Goal: Use online tool/utility: Utilize a website feature to perform a specific function

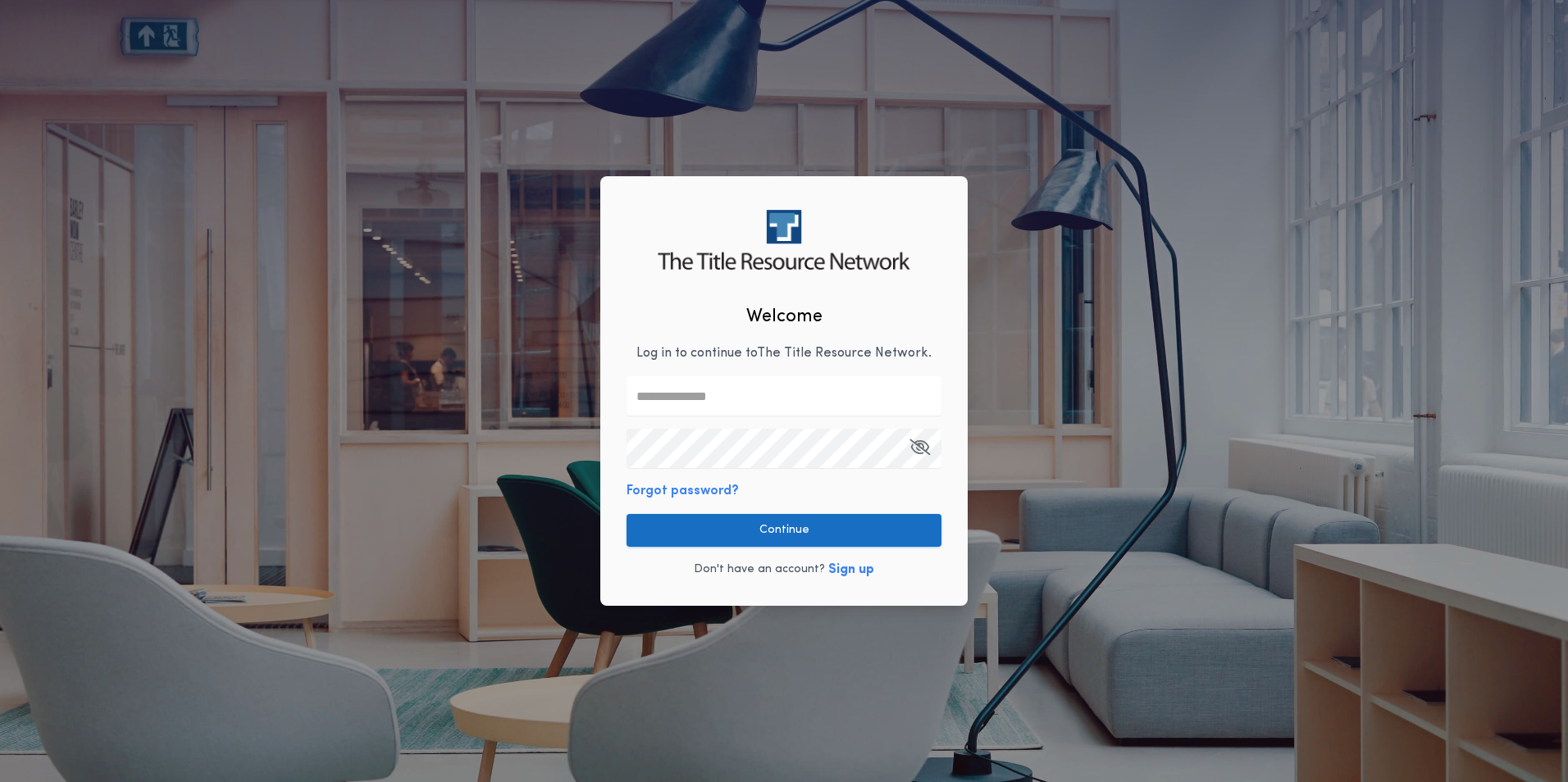
type input "**********"
click at [820, 528] on button "Continue" at bounding box center [784, 531] width 315 height 33
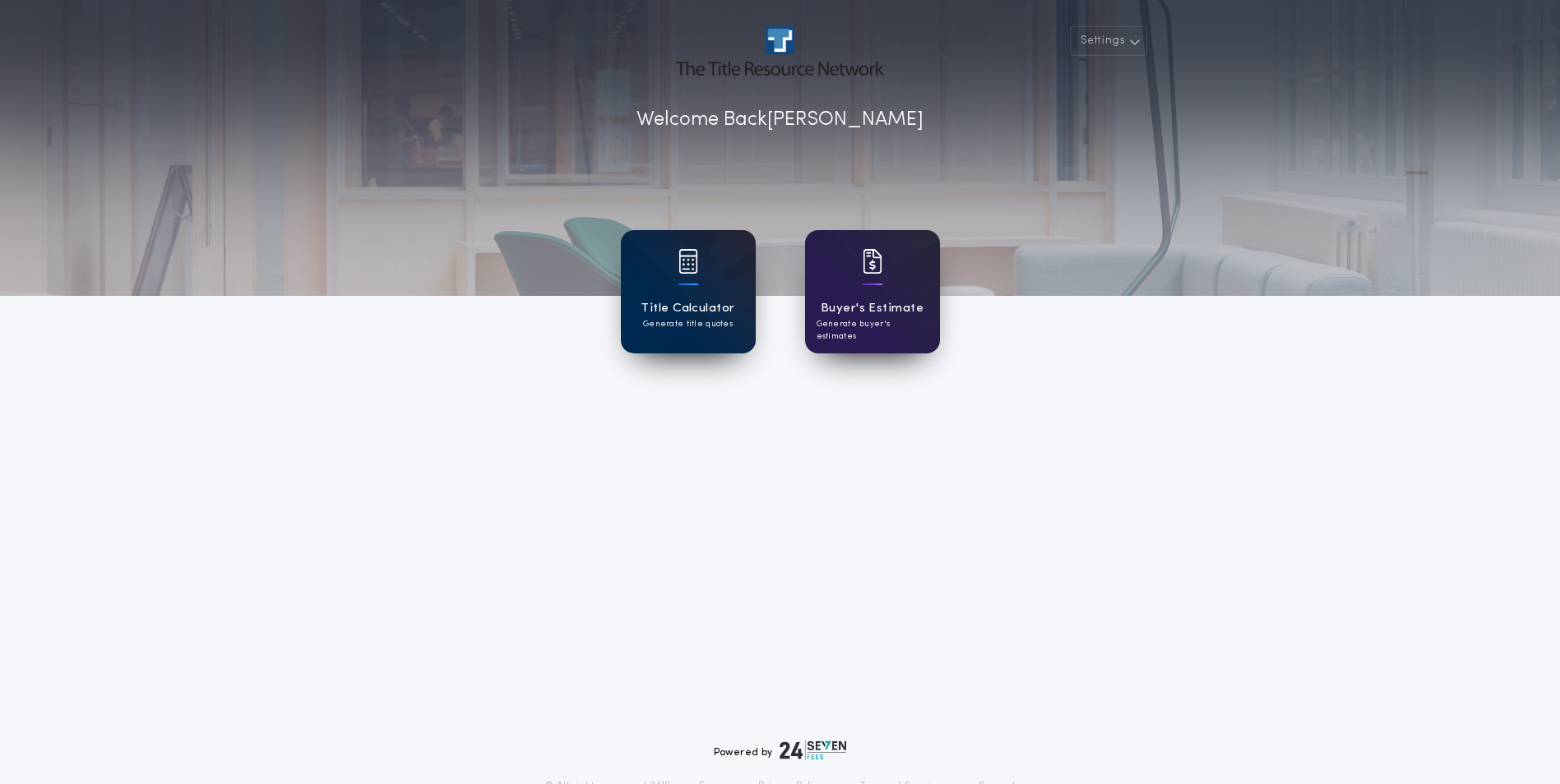
click at [703, 321] on p "Generate title quotes" at bounding box center [688, 324] width 89 height 12
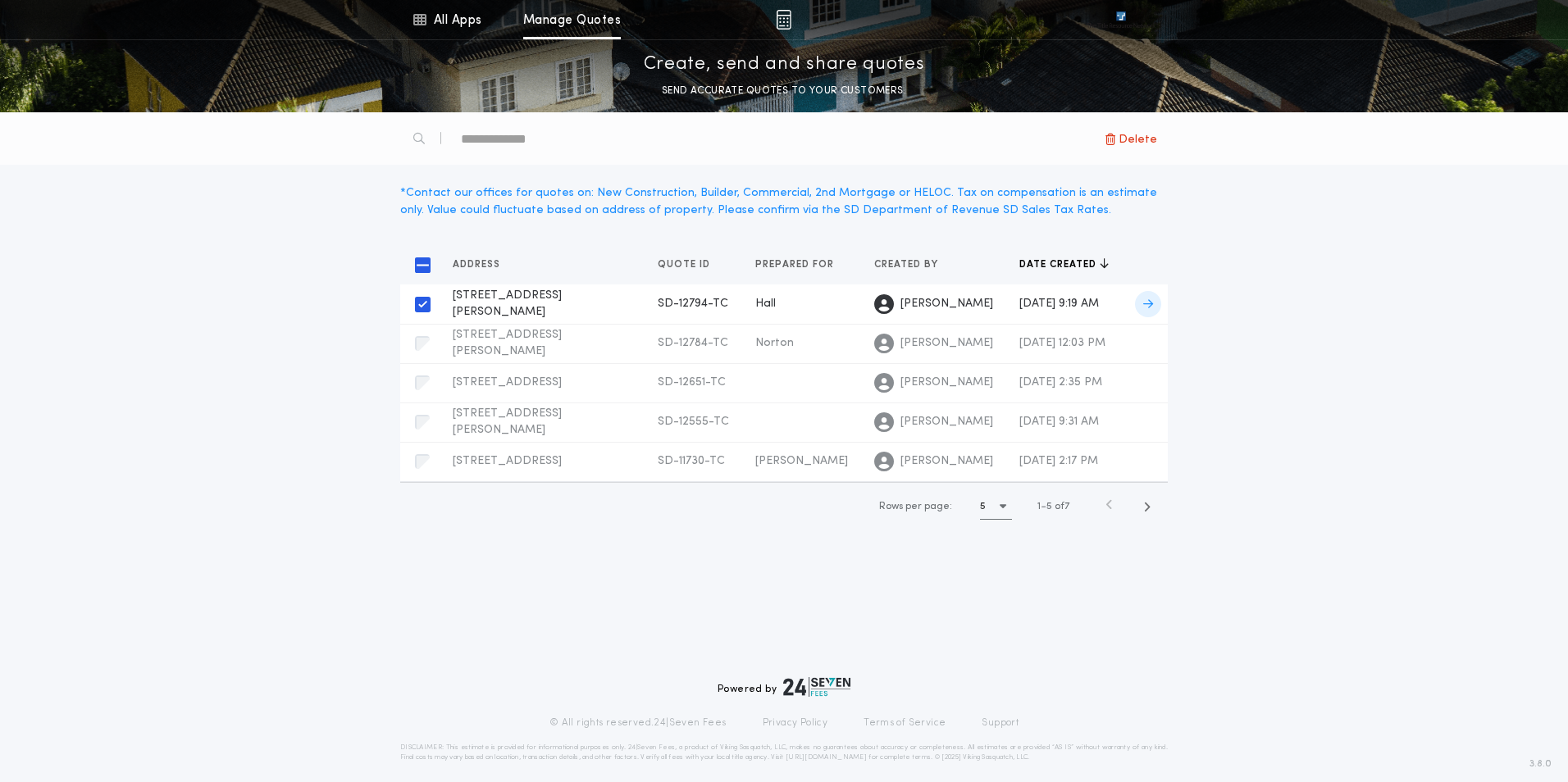
click at [1157, 301] on span at bounding box center [1148, 304] width 27 height 27
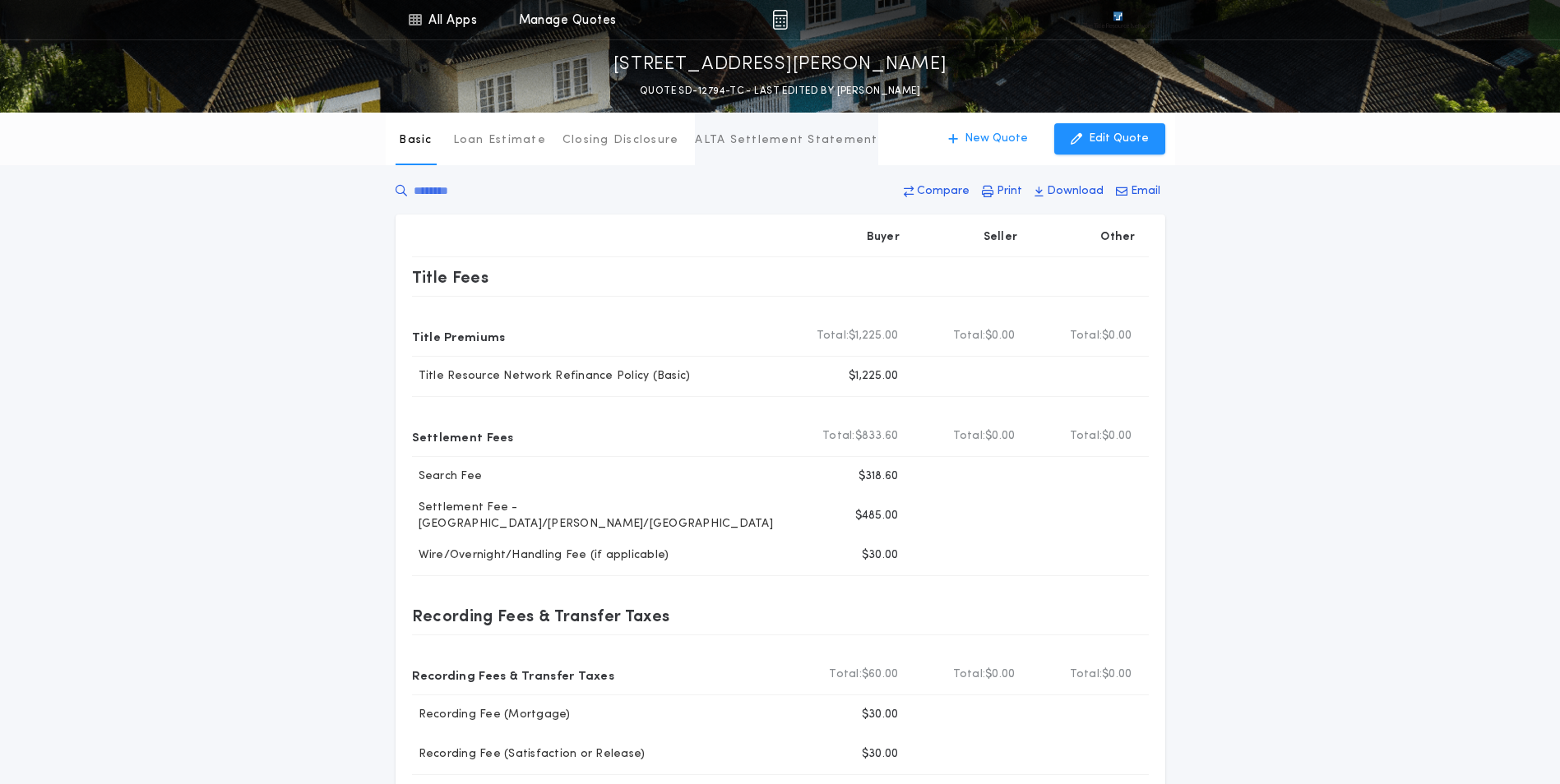
click at [766, 147] on p "ALTA Settlement Statement" at bounding box center [786, 140] width 182 height 16
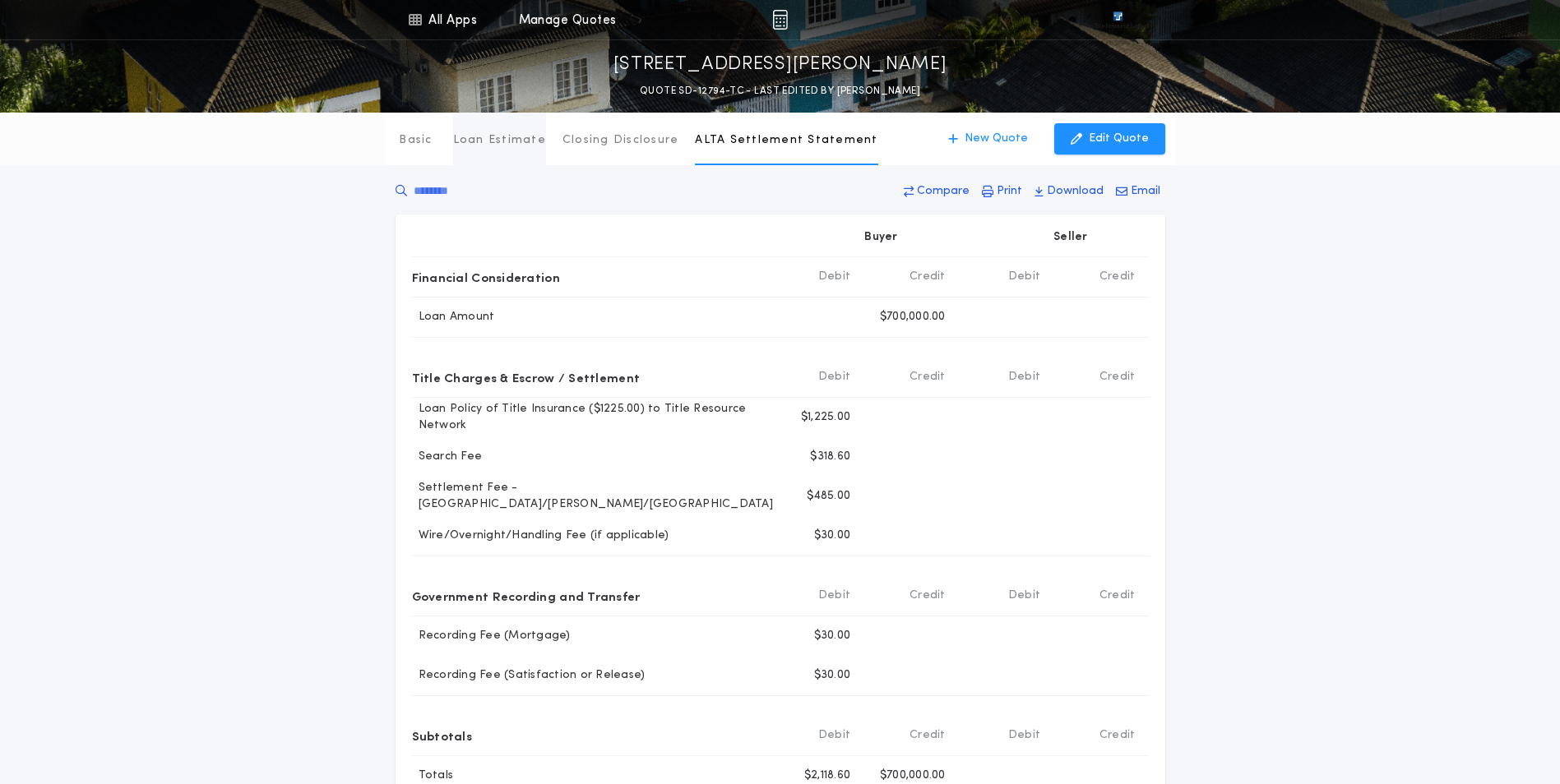
click at [519, 138] on p "Loan Estimate" at bounding box center [500, 140] width 93 height 16
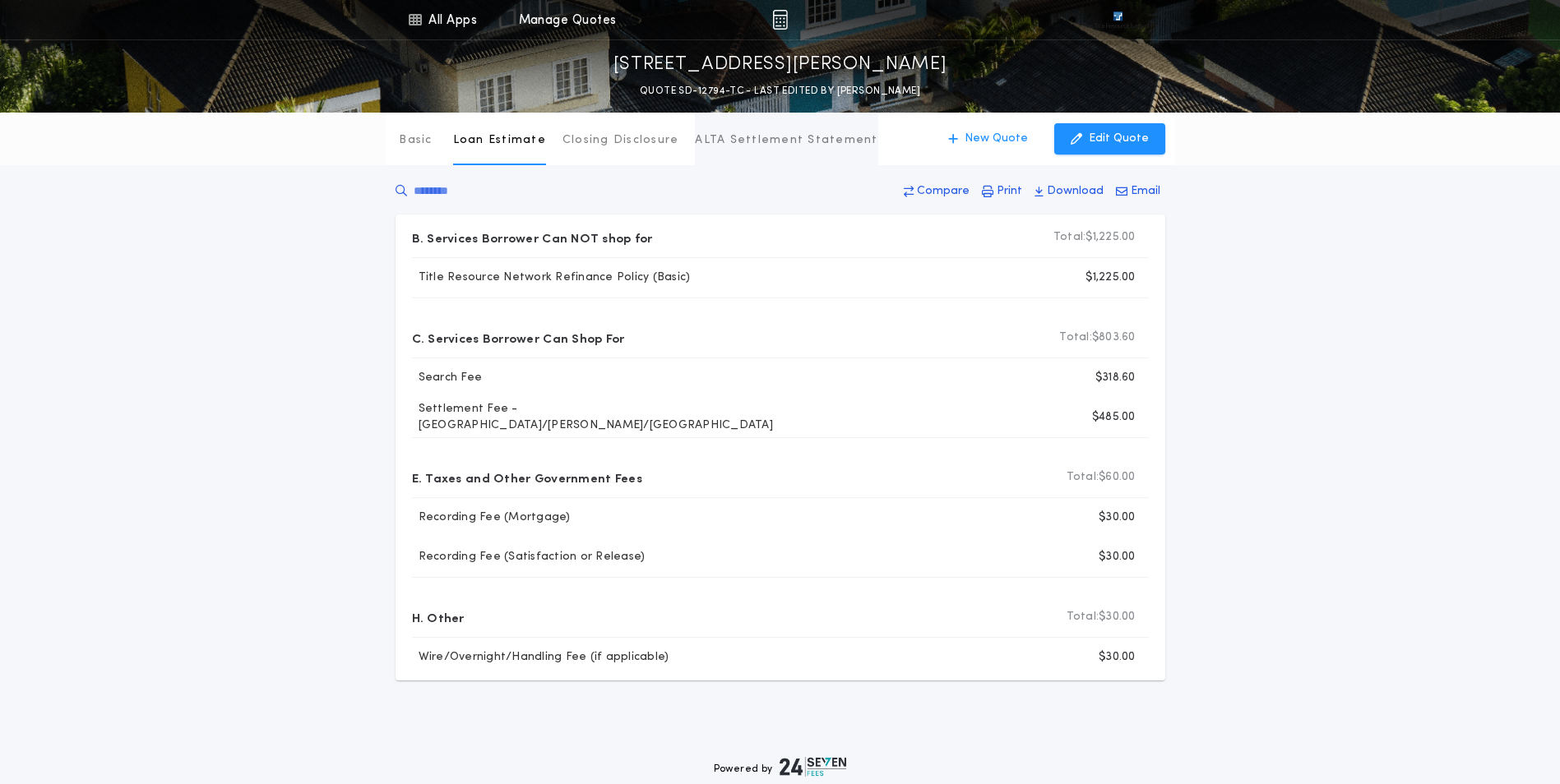
click at [753, 132] on button "ALTA Settlement Statement" at bounding box center [786, 138] width 182 height 52
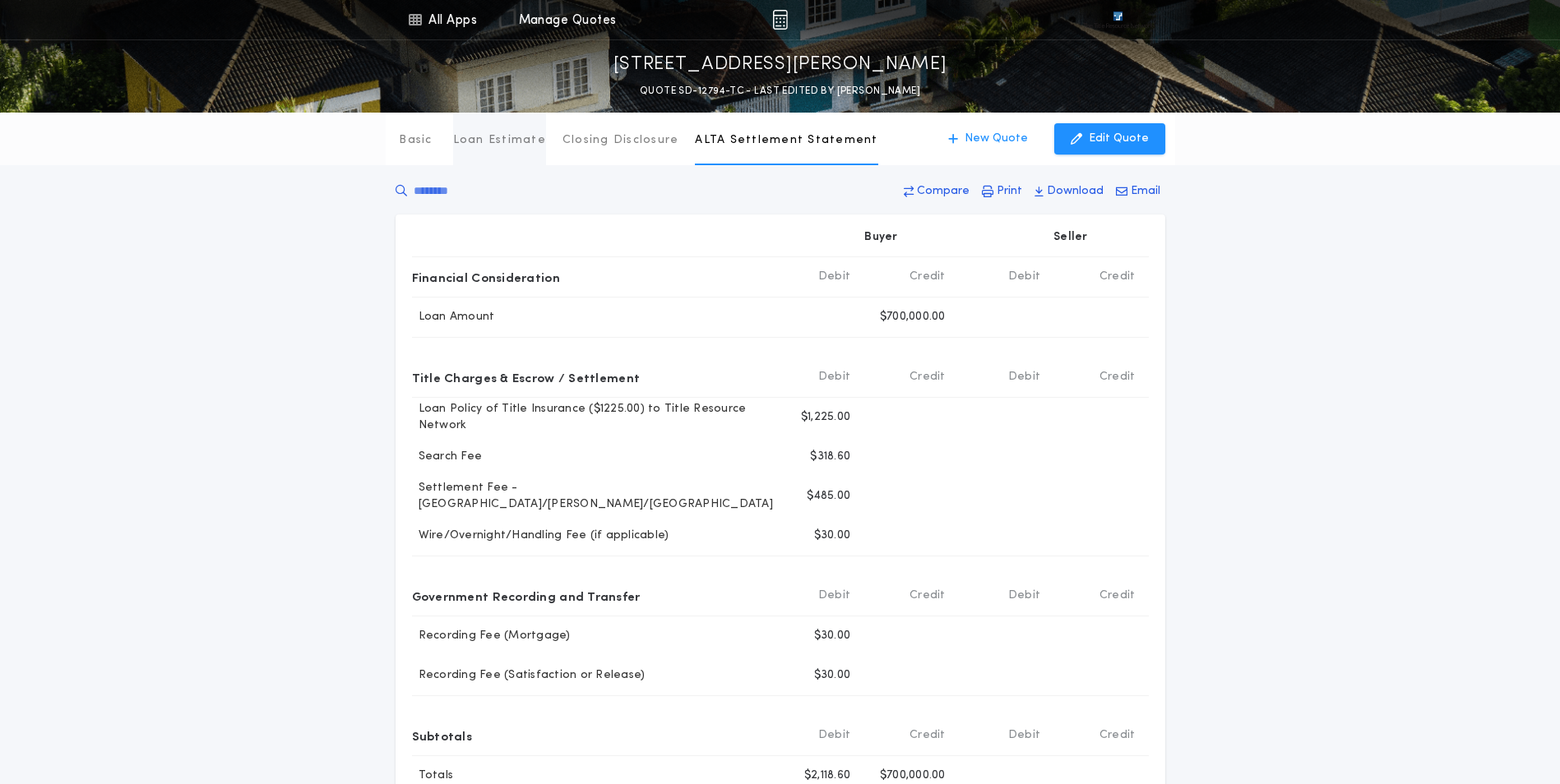
click at [488, 142] on p "Loan Estimate" at bounding box center [500, 140] width 93 height 16
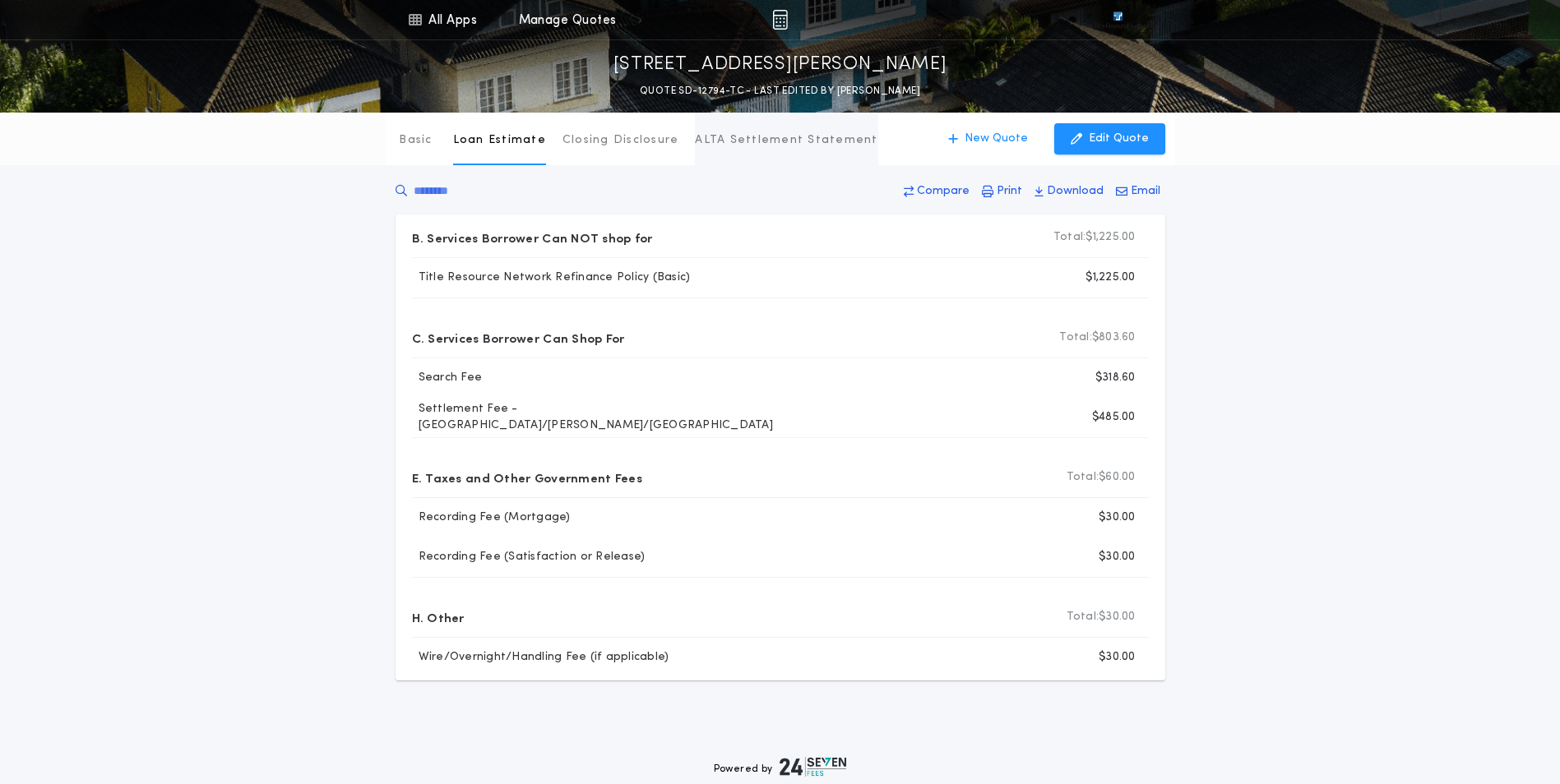
click at [782, 135] on p "ALTA Settlement Statement" at bounding box center [786, 140] width 182 height 16
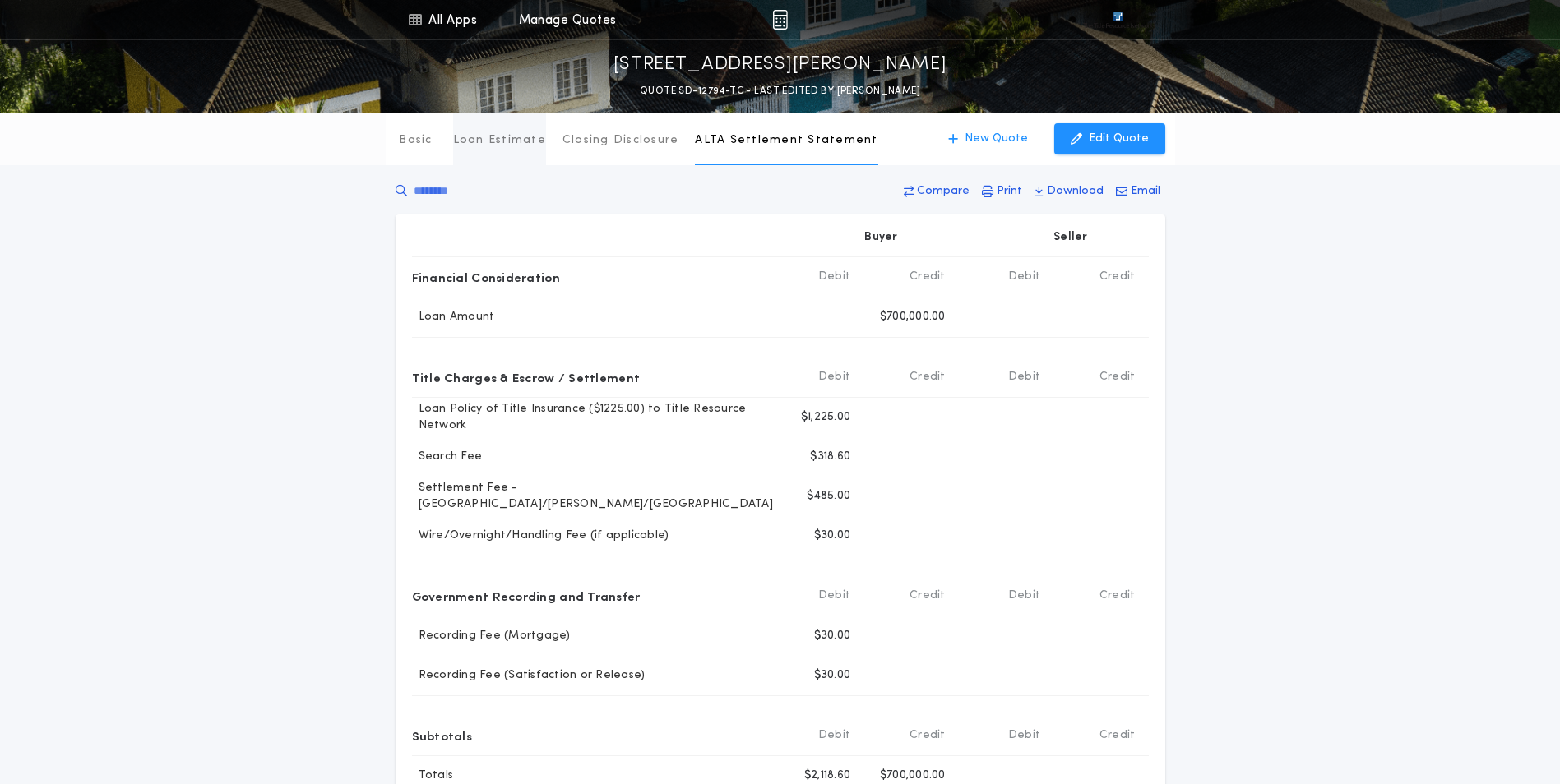
click at [507, 129] on button "Loan Estimate" at bounding box center [500, 138] width 93 height 52
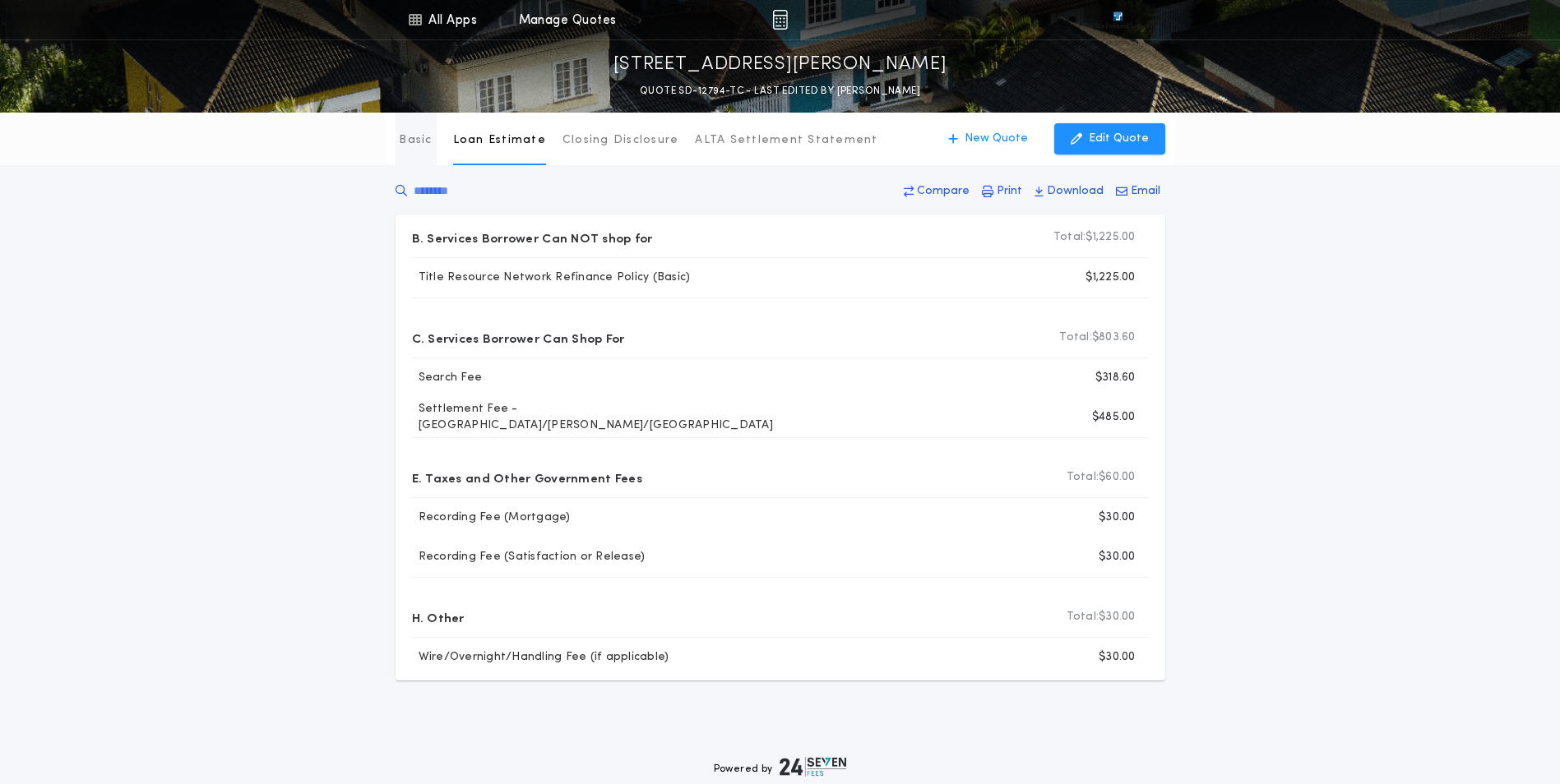
click at [425, 156] on button "Basic" at bounding box center [416, 138] width 41 height 52
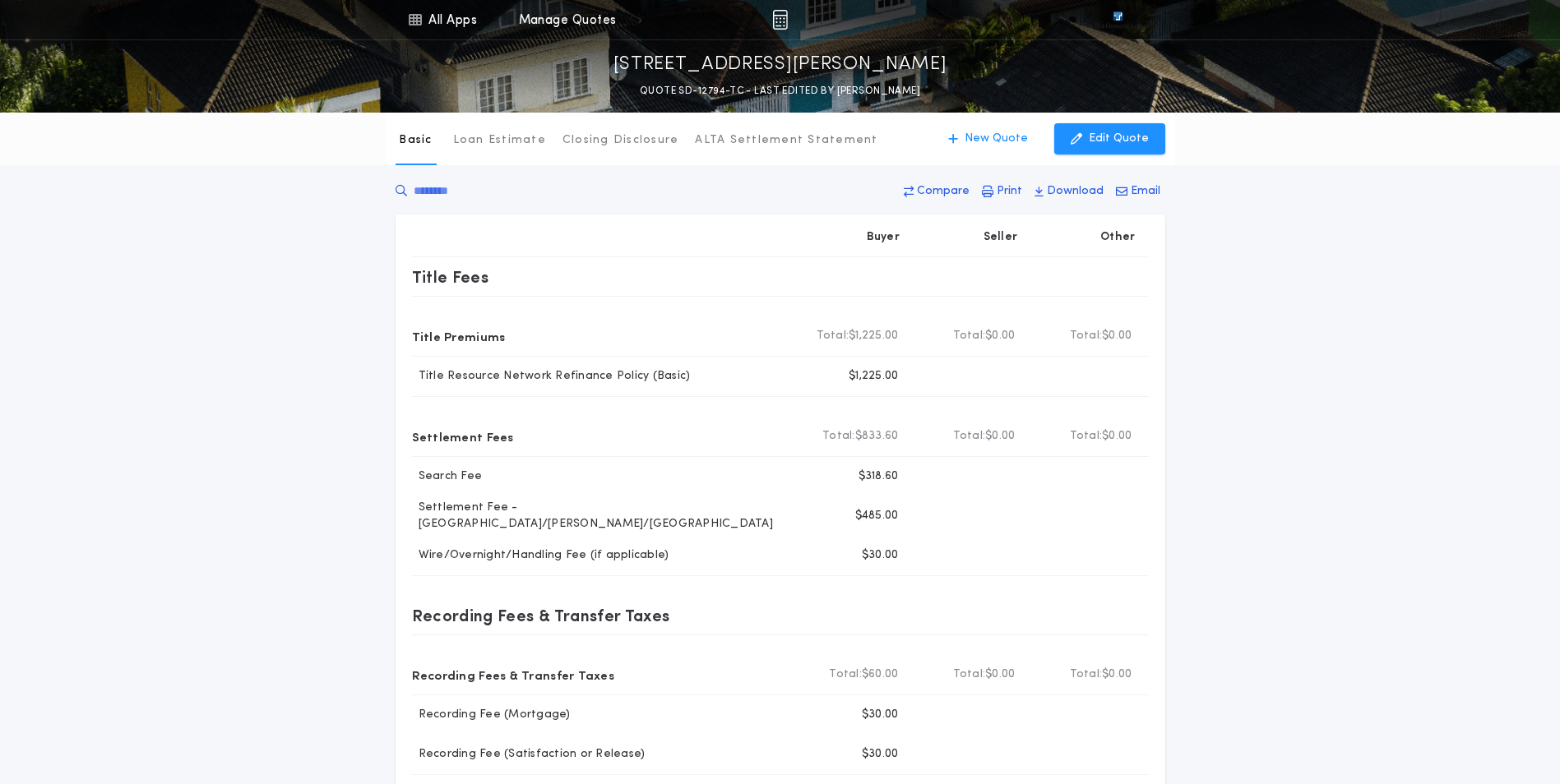
click at [513, 20] on div "All Apps Manage Quotes" at bounding box center [511, 20] width 212 height 40
click at [528, 16] on link "Manage Quotes" at bounding box center [568, 20] width 98 height 40
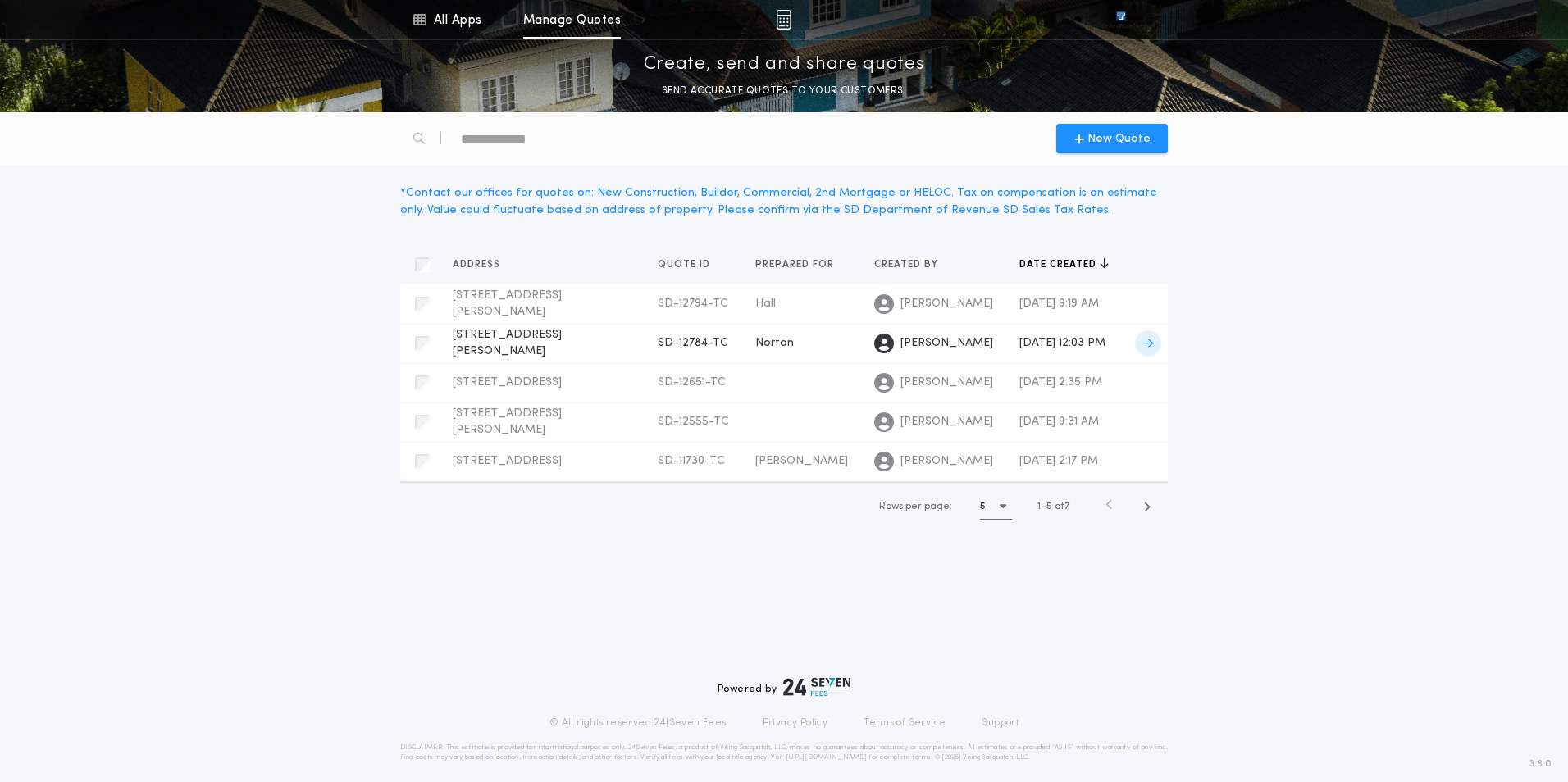
click at [1139, 344] on span at bounding box center [1148, 343] width 27 height 27
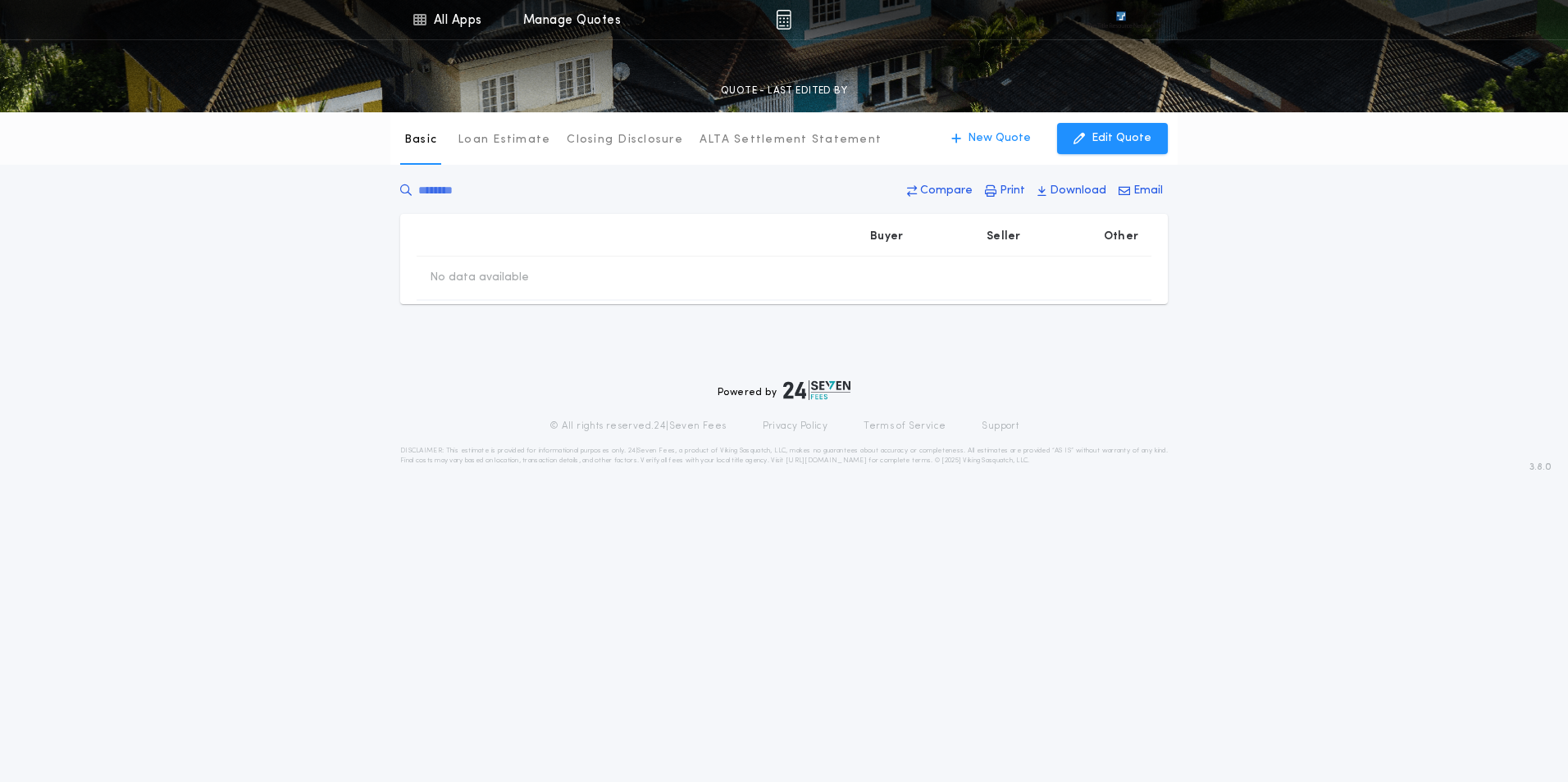
type input "********"
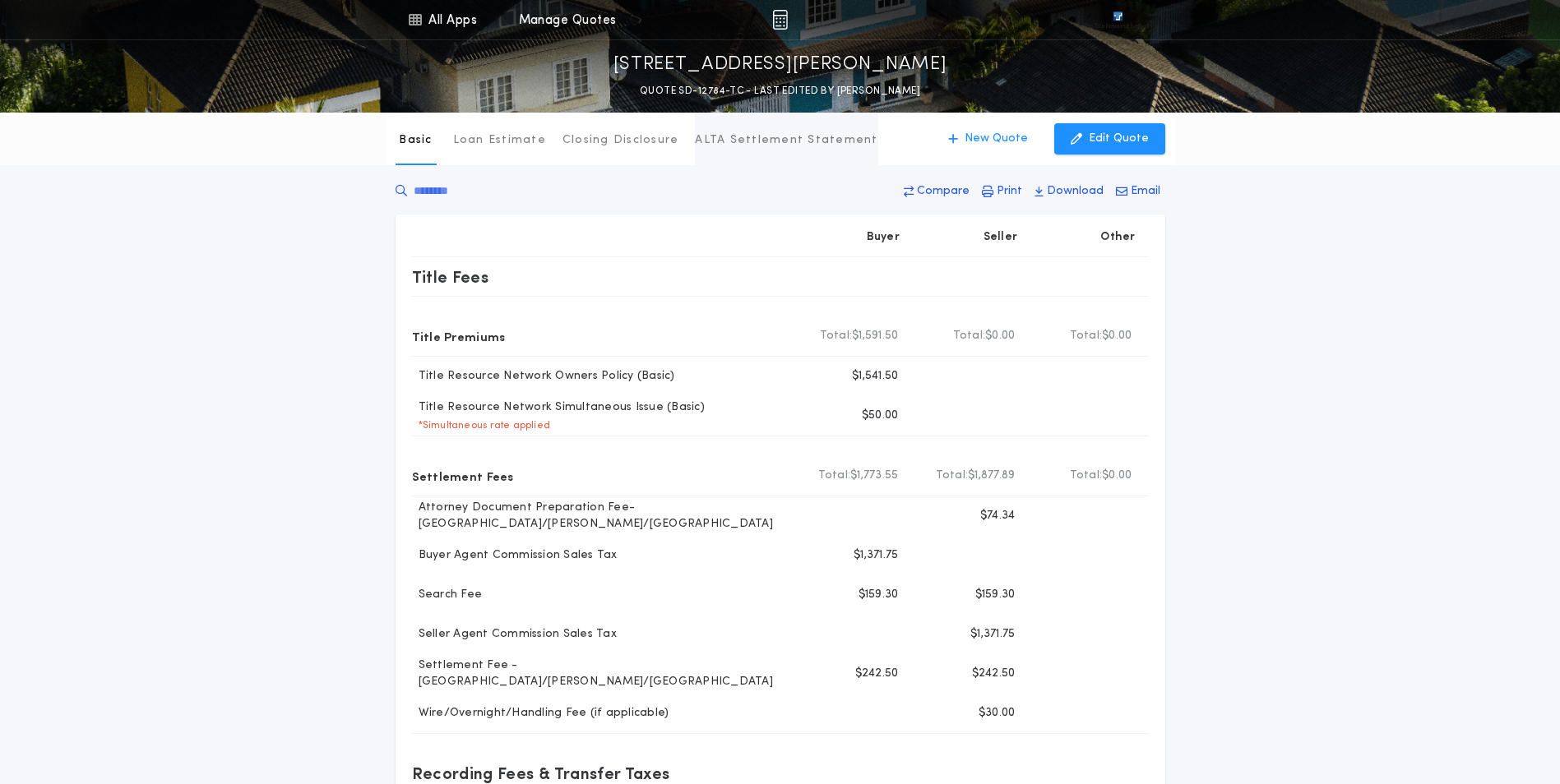
click at [723, 141] on p "ALTA Settlement Statement" at bounding box center [786, 140] width 182 height 16
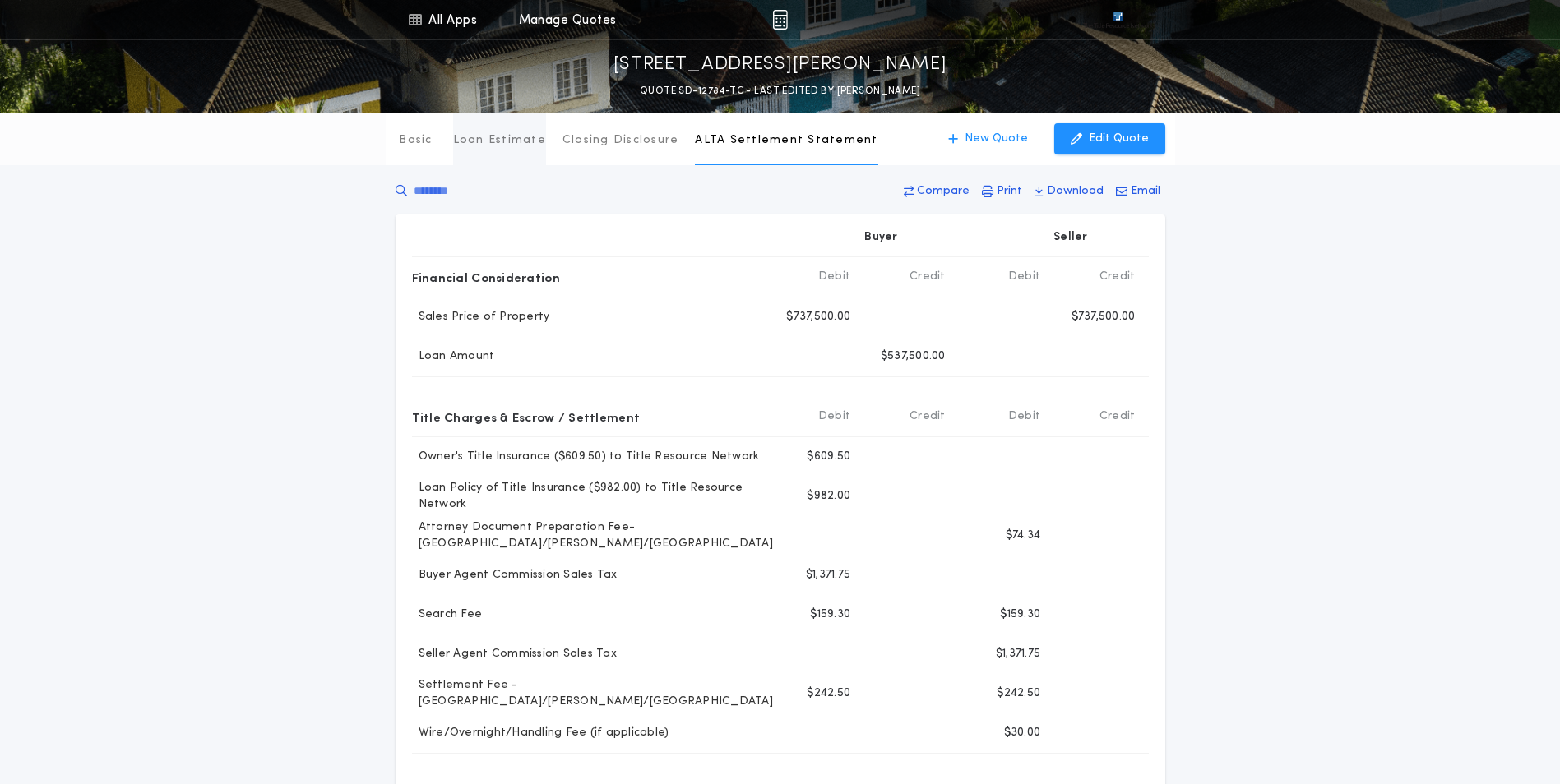
click at [515, 150] on button "Loan Estimate" at bounding box center [500, 138] width 93 height 52
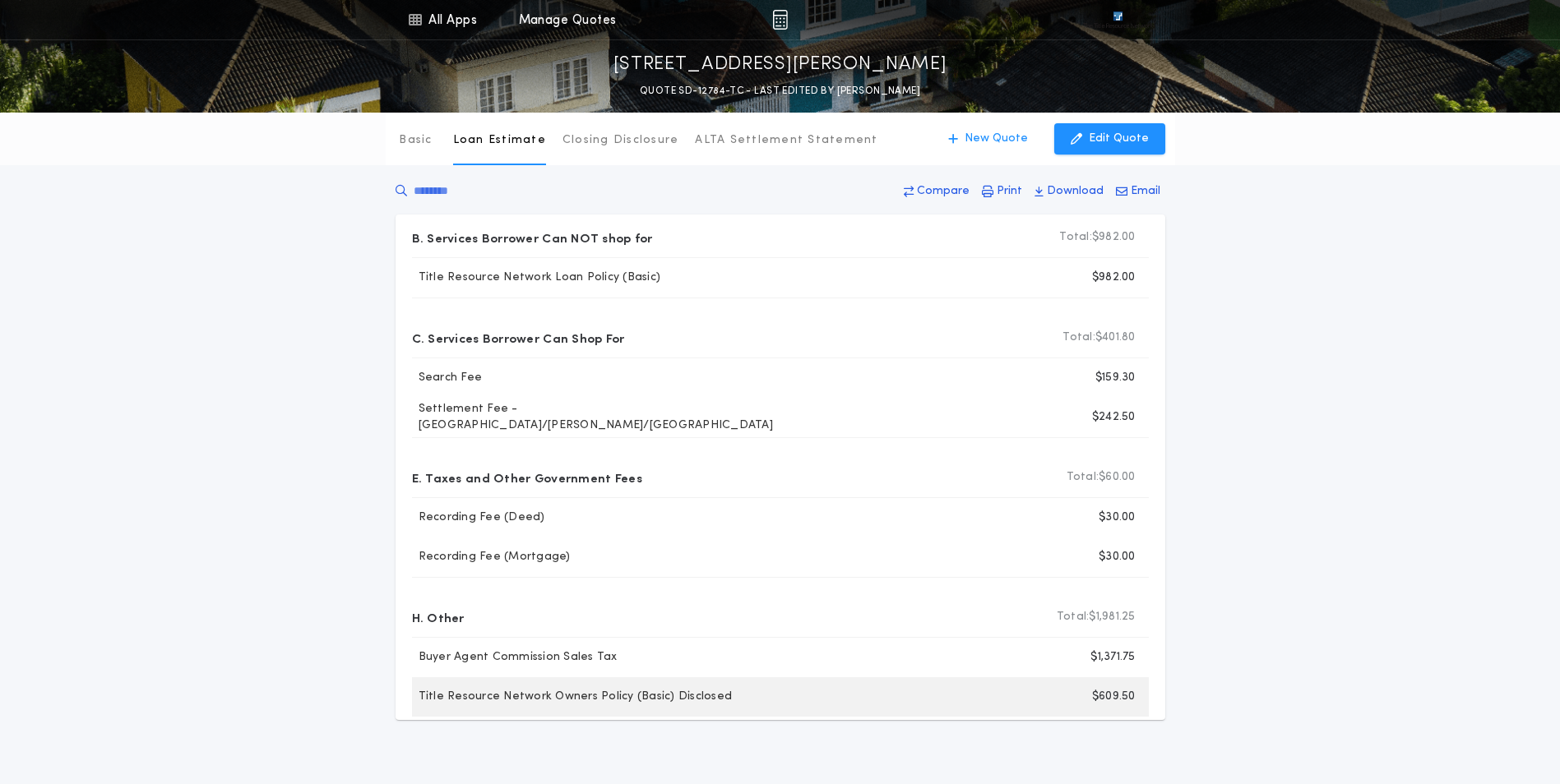
click at [1059, 707] on div "$609.50" at bounding box center [971, 697] width 353 height 40
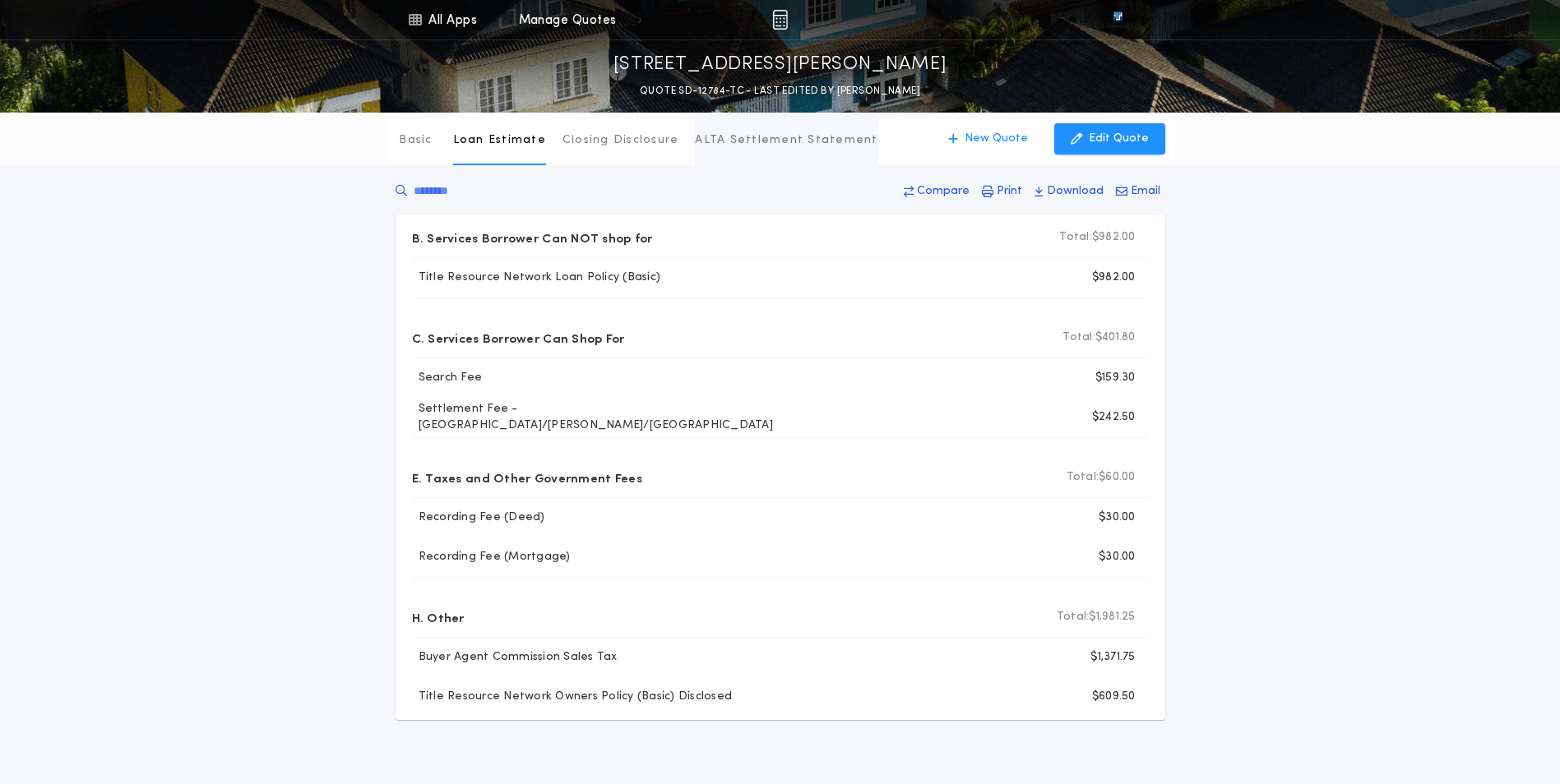
click at [763, 144] on p "ALTA Settlement Statement" at bounding box center [786, 140] width 182 height 16
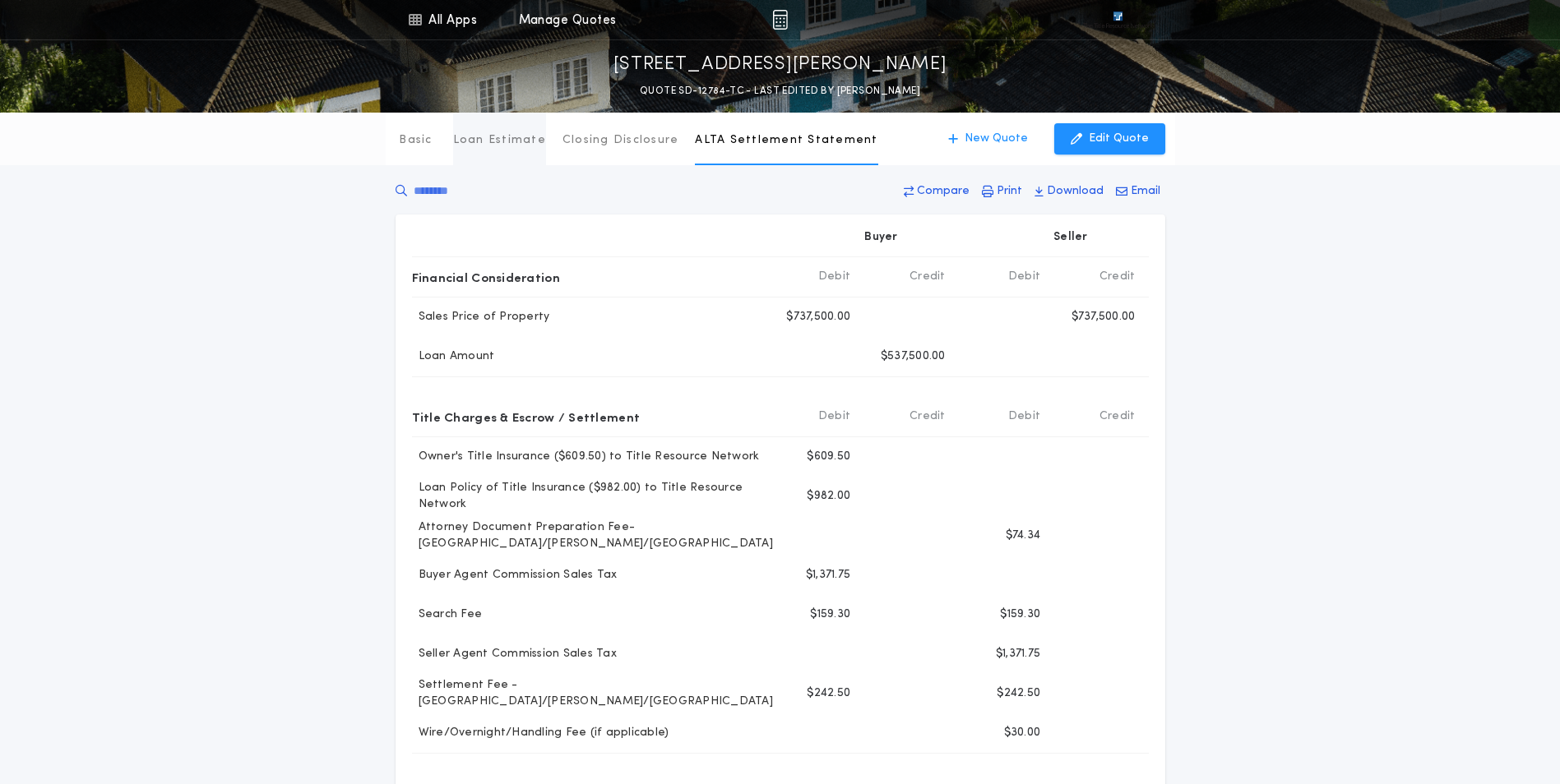
click at [513, 144] on p "Loan Estimate" at bounding box center [500, 140] width 93 height 16
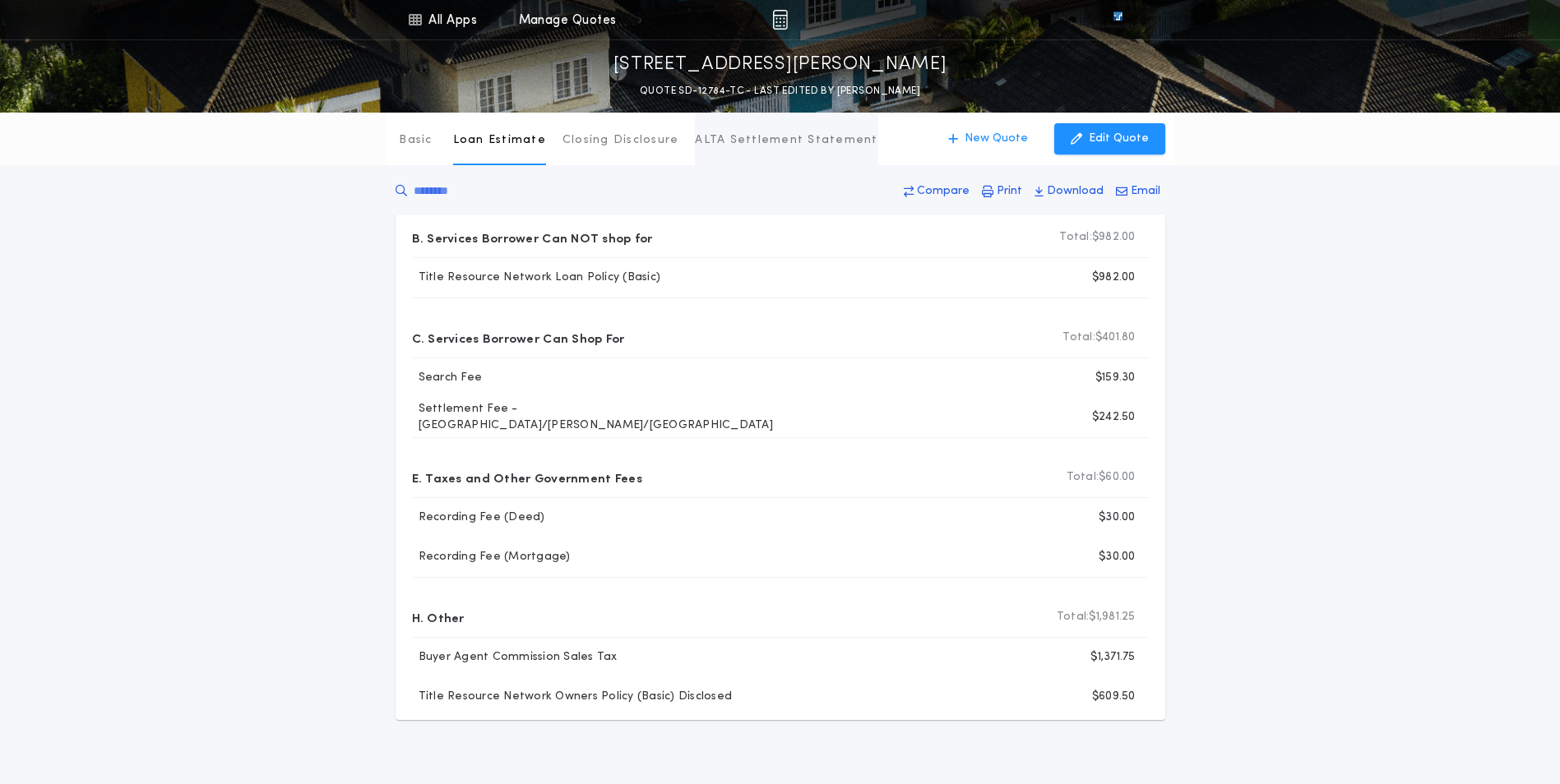
click at [783, 122] on button "ALTA Settlement Statement" at bounding box center [786, 138] width 182 height 52
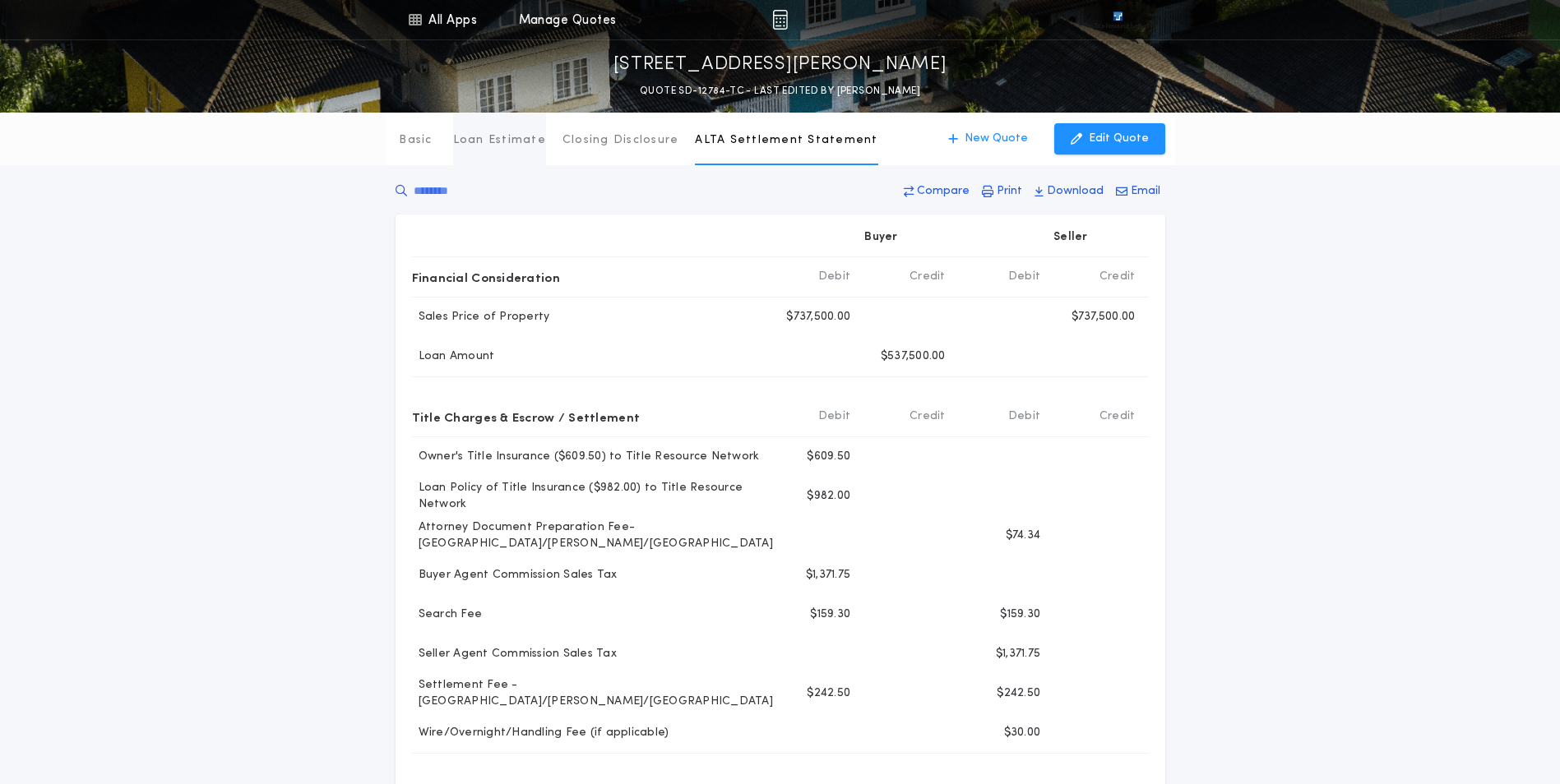
click at [505, 146] on p "Loan Estimate" at bounding box center [500, 140] width 93 height 16
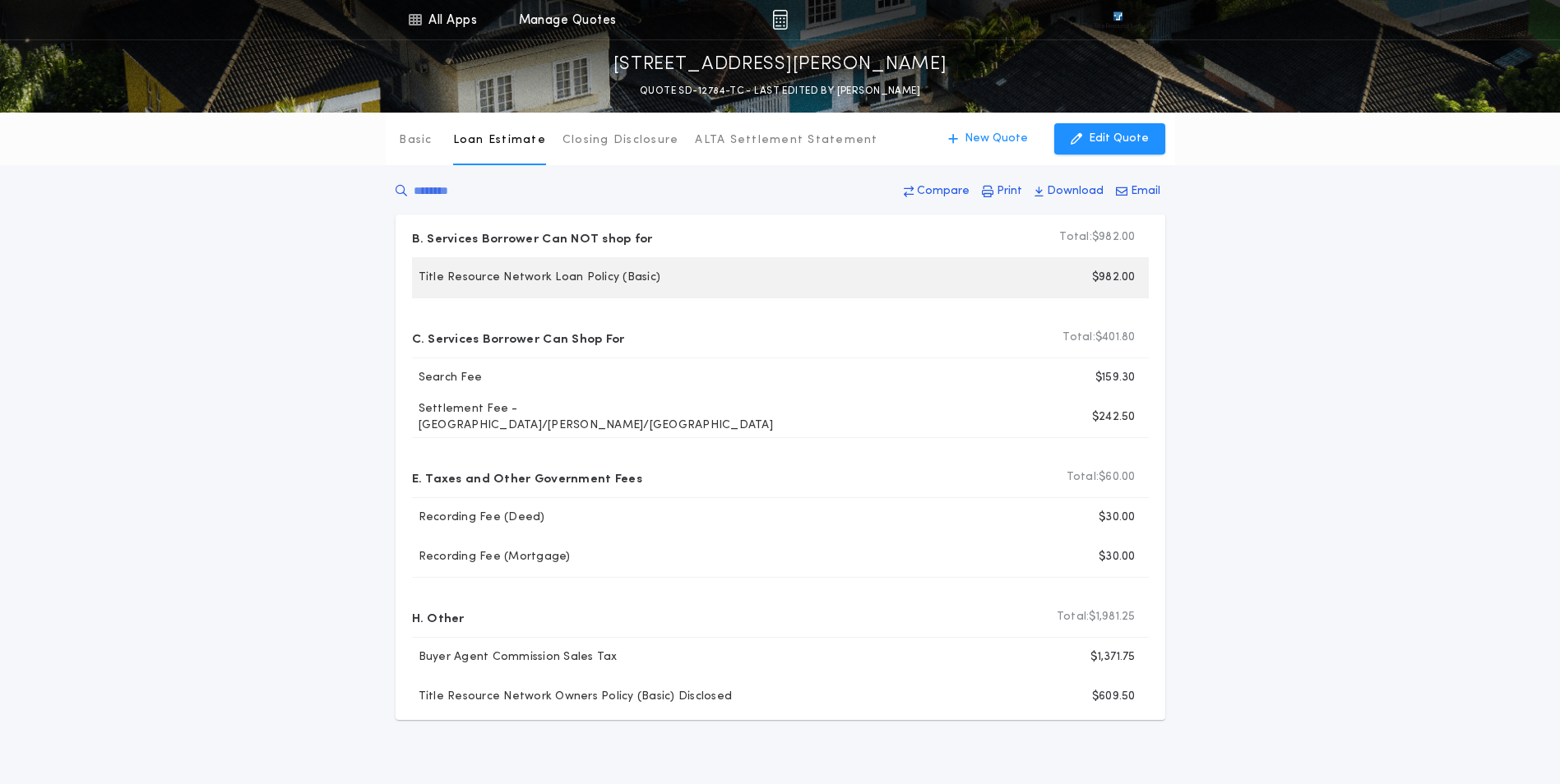
click at [486, 280] on p "Title Resource Network Loan Policy (Basic)" at bounding box center [537, 278] width 249 height 16
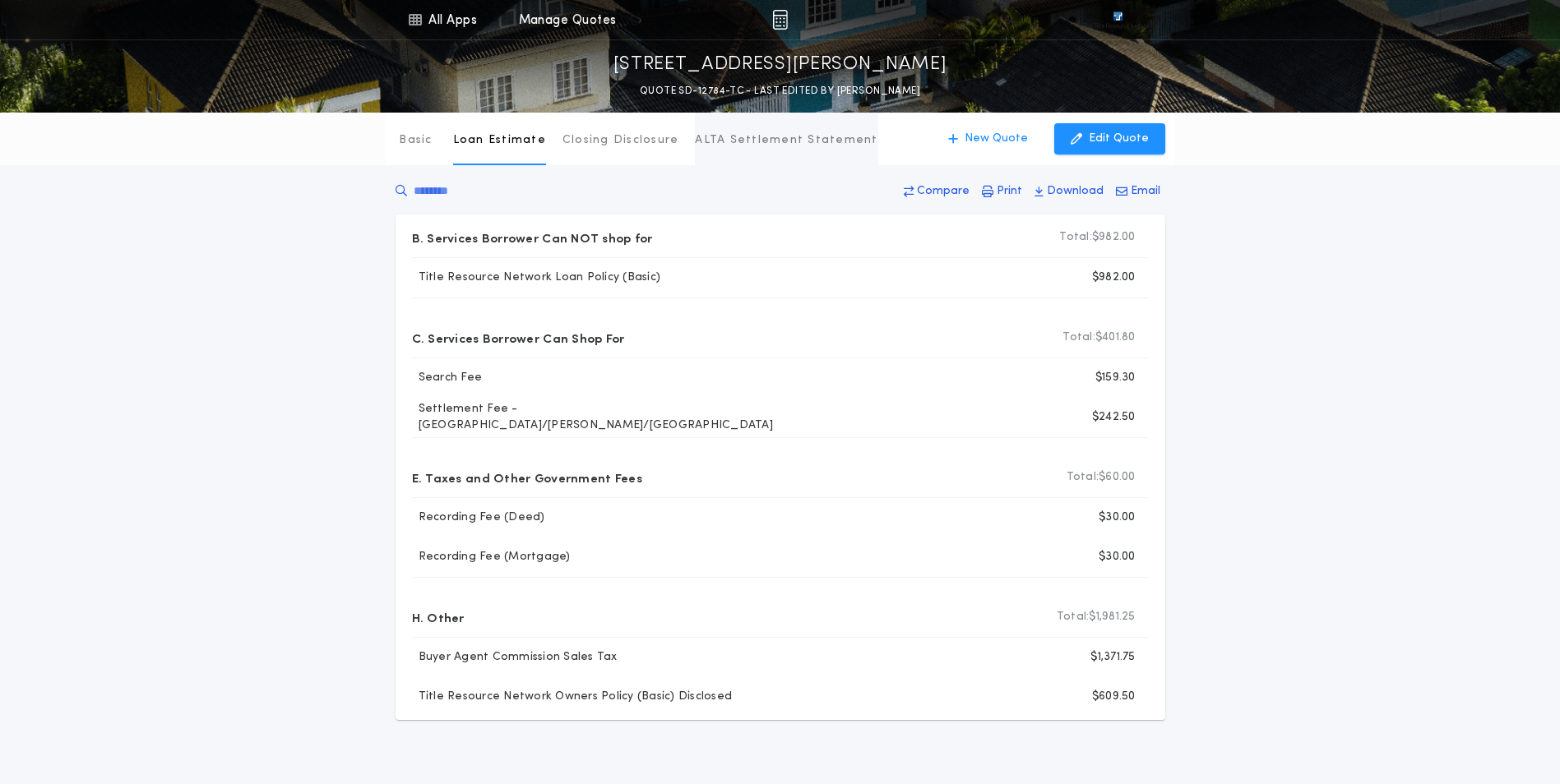
drag, startPoint x: 820, startPoint y: 141, endPoint x: 616, endPoint y: 149, distance: 204.2
click at [820, 141] on p "ALTA Settlement Statement" at bounding box center [786, 140] width 182 height 16
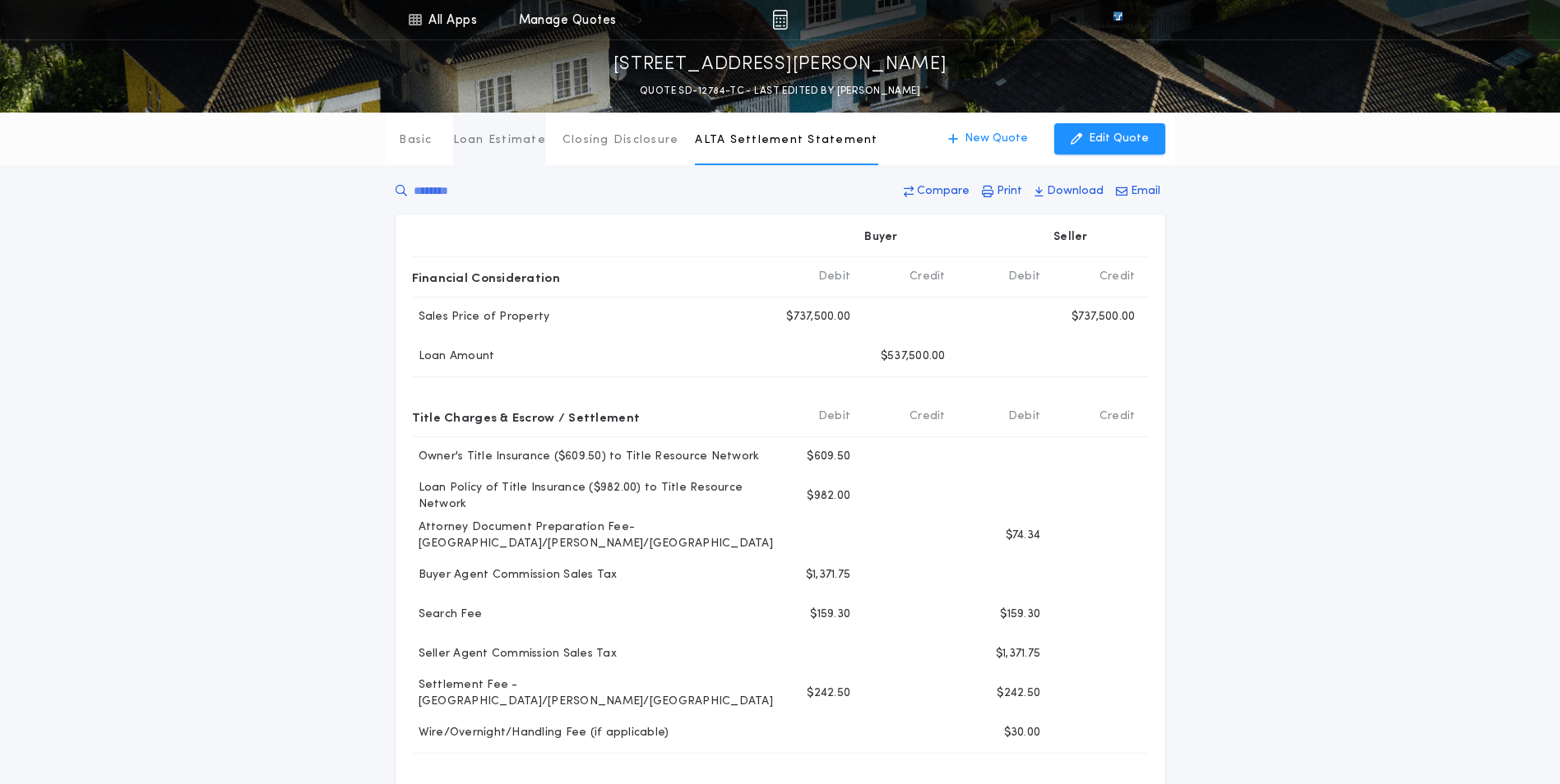
click at [497, 152] on button "Loan Estimate" at bounding box center [500, 138] width 93 height 52
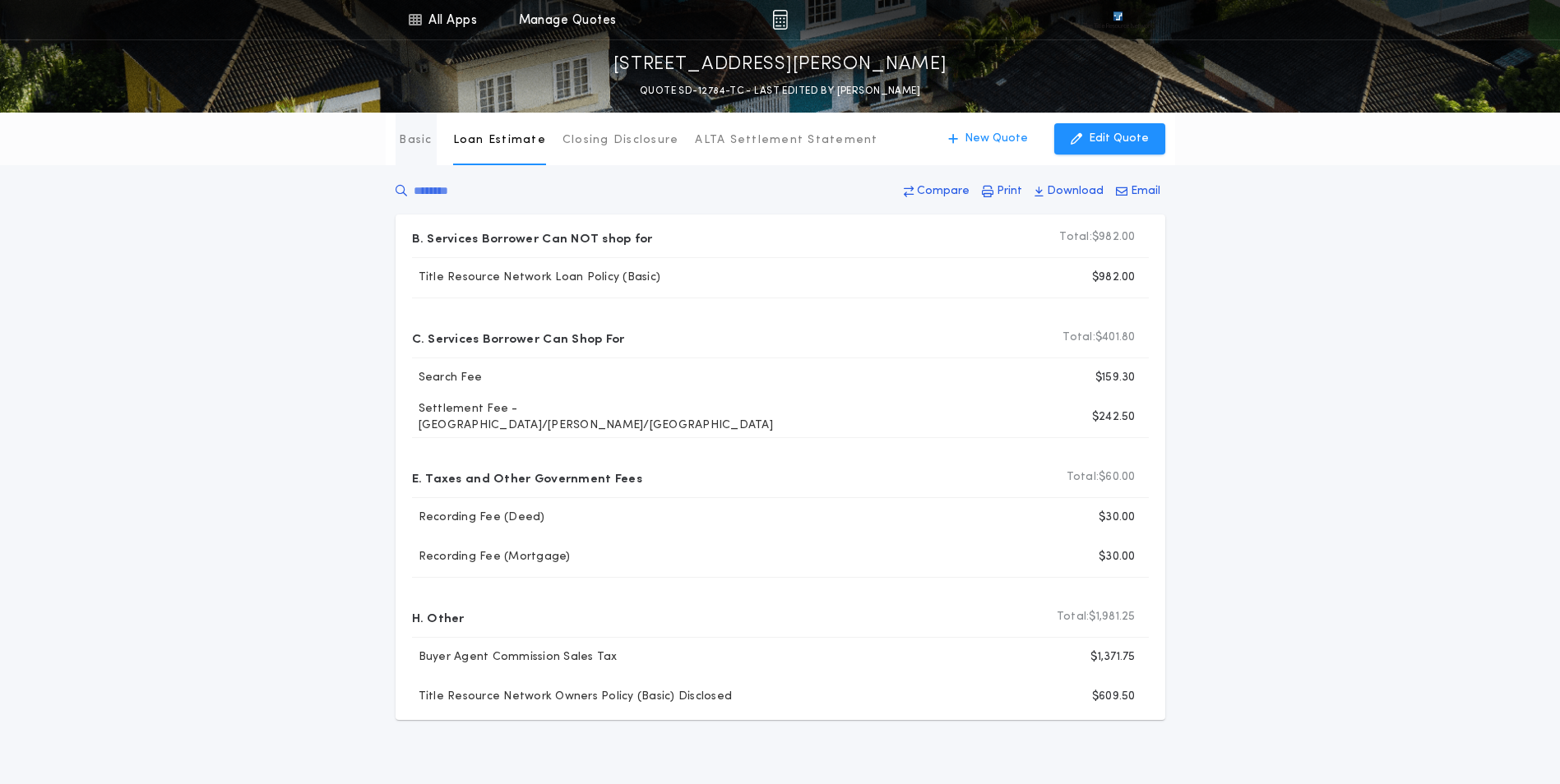
click at [402, 148] on p "Basic" at bounding box center [415, 140] width 33 height 16
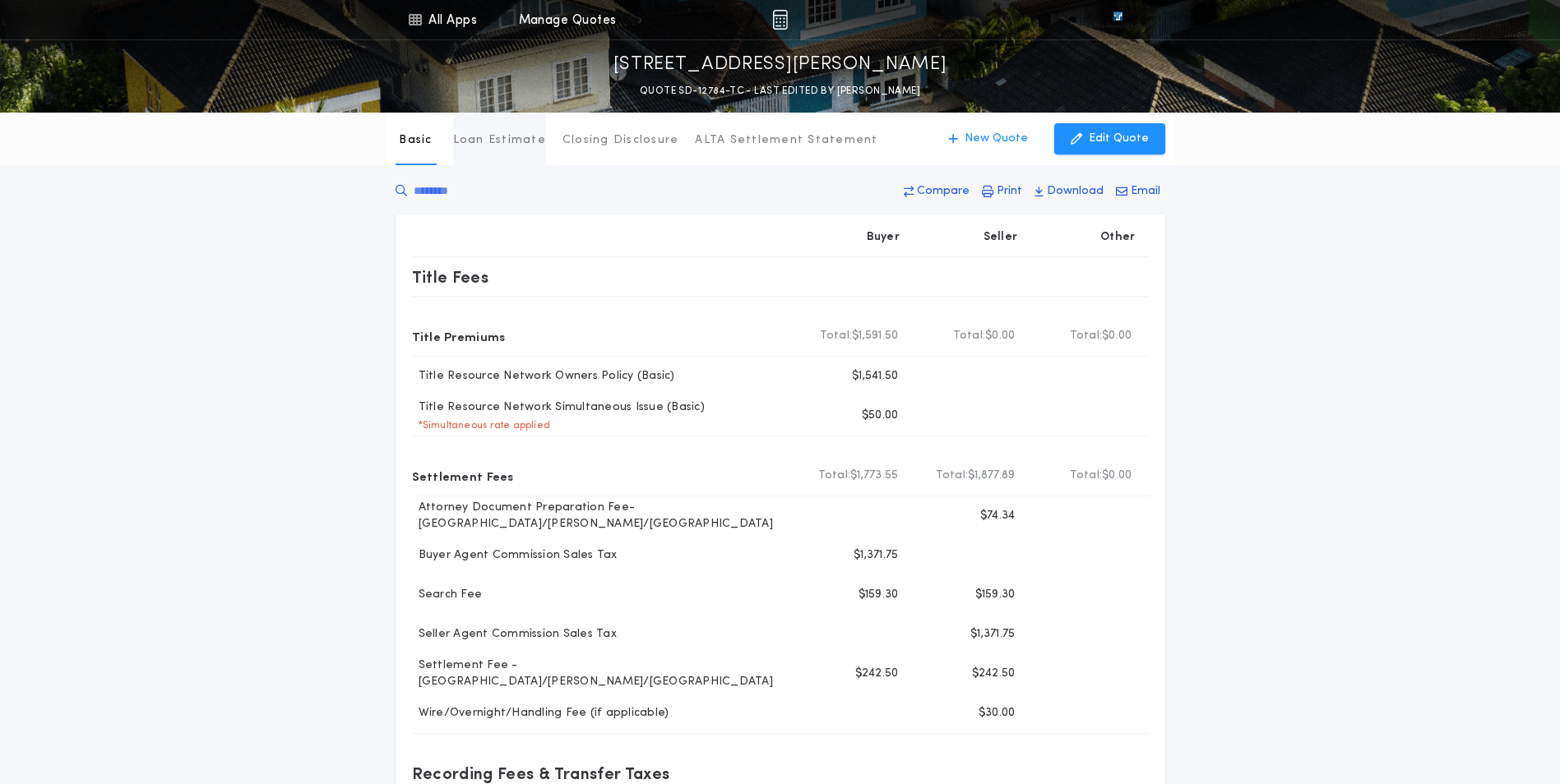
click at [478, 126] on button "Loan Estimate" at bounding box center [500, 138] width 93 height 52
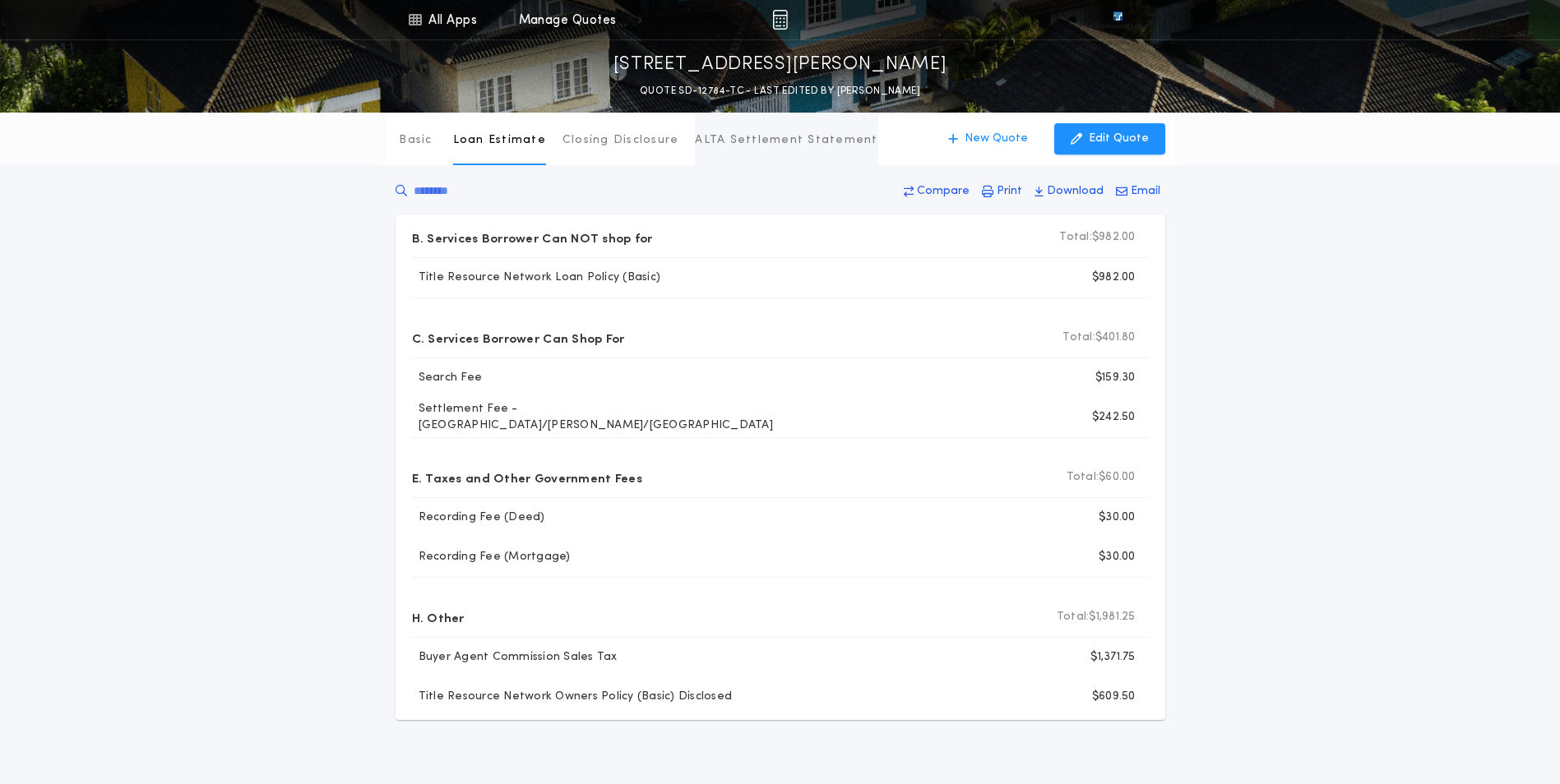
click at [752, 128] on button "ALTA Settlement Statement" at bounding box center [786, 138] width 182 height 52
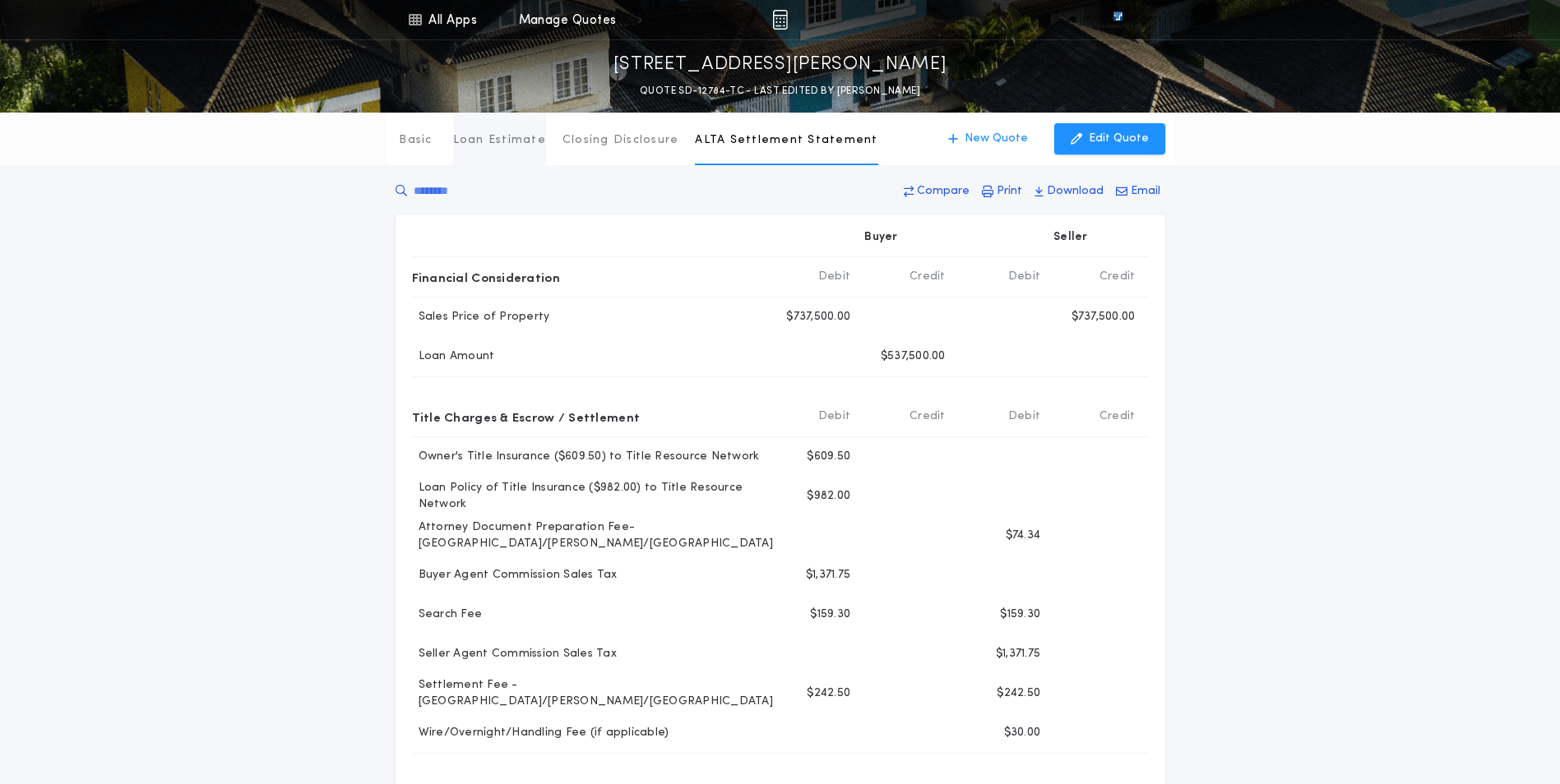
click at [502, 154] on button "Loan Estimate" at bounding box center [500, 138] width 93 height 52
